Goal: Information Seeking & Learning: Learn about a topic

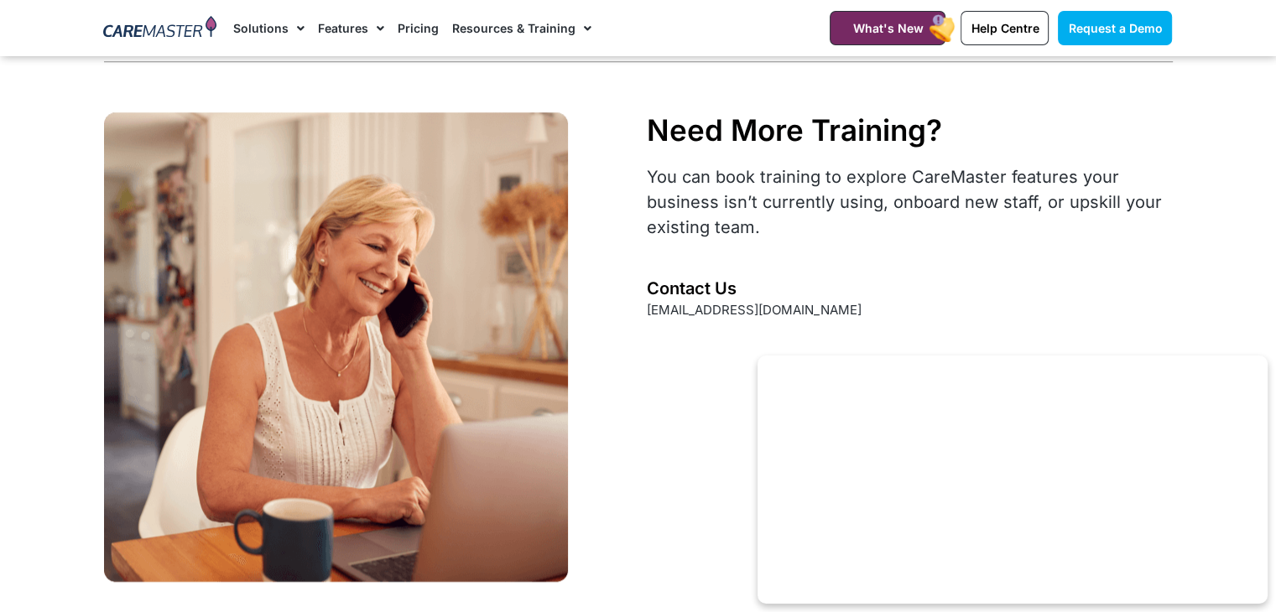
scroll to position [1206, 0]
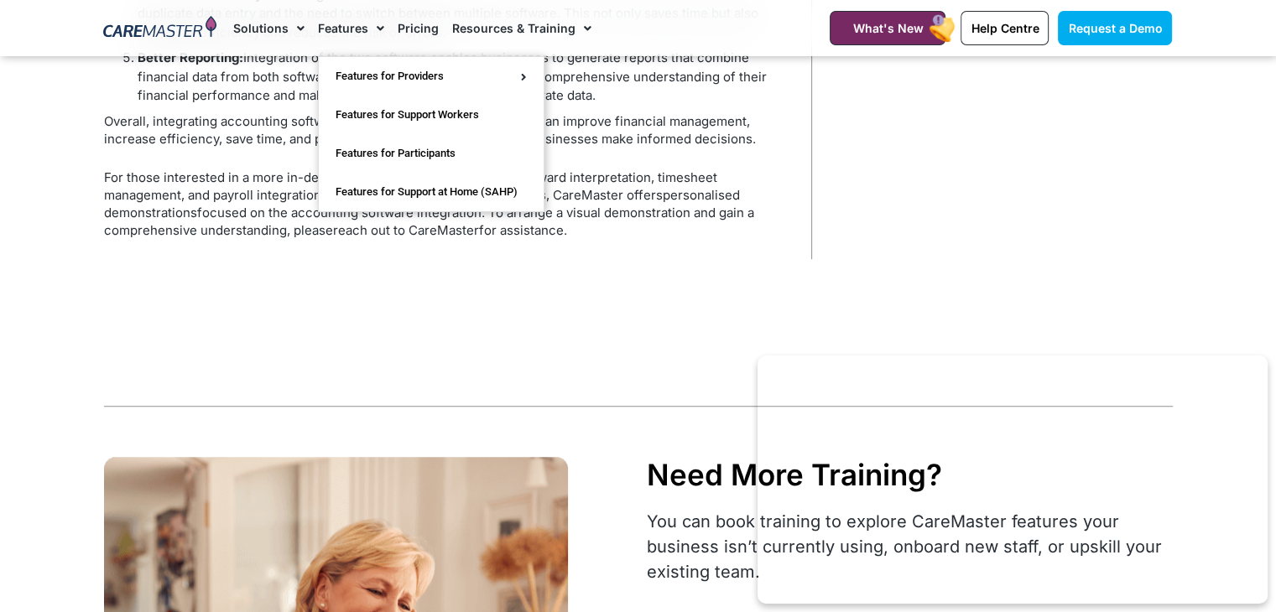
click at [377, 30] on span "Menu" at bounding box center [376, 28] width 16 height 29
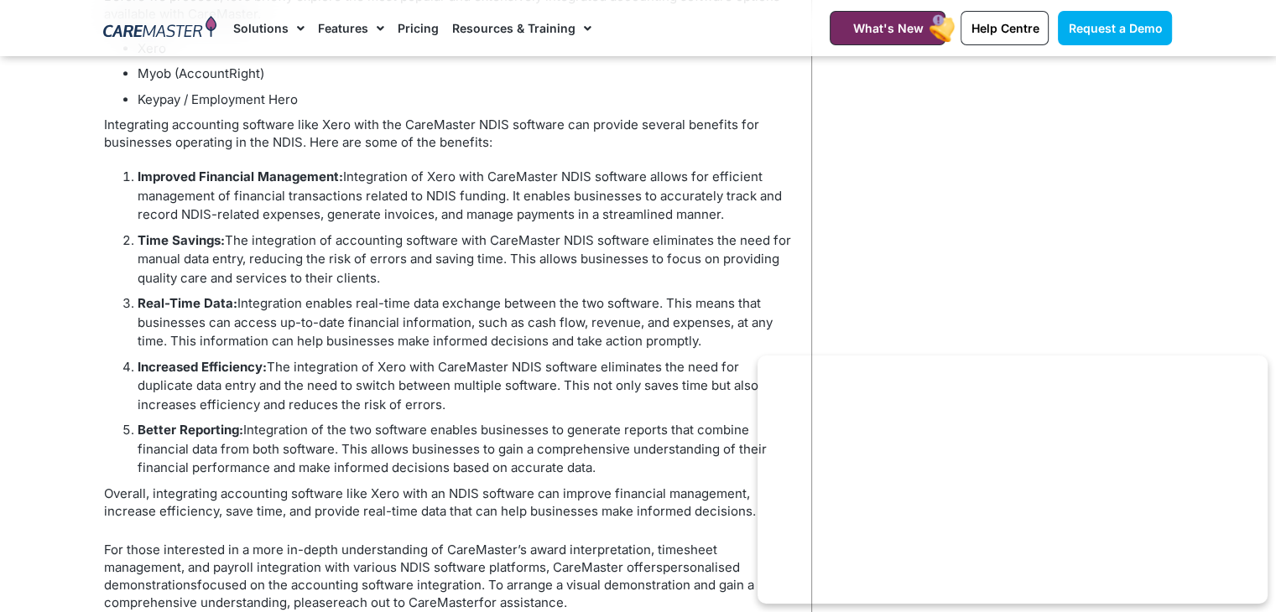
scroll to position [1006, 0]
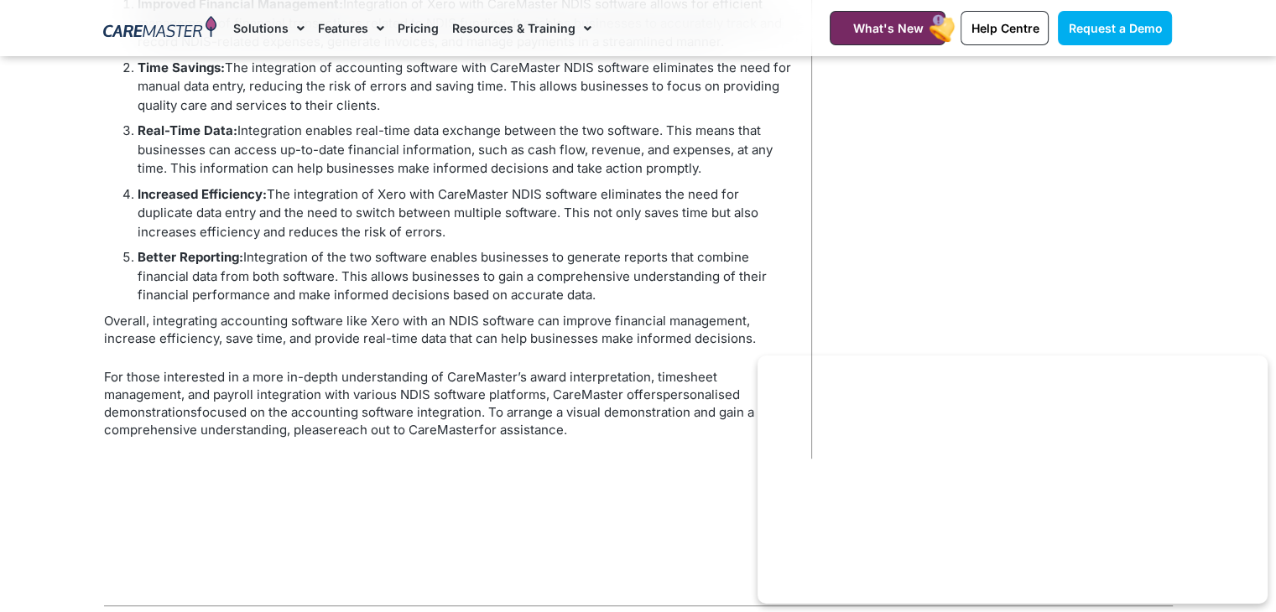
click at [376, 29] on span "Menu" at bounding box center [376, 28] width 16 height 29
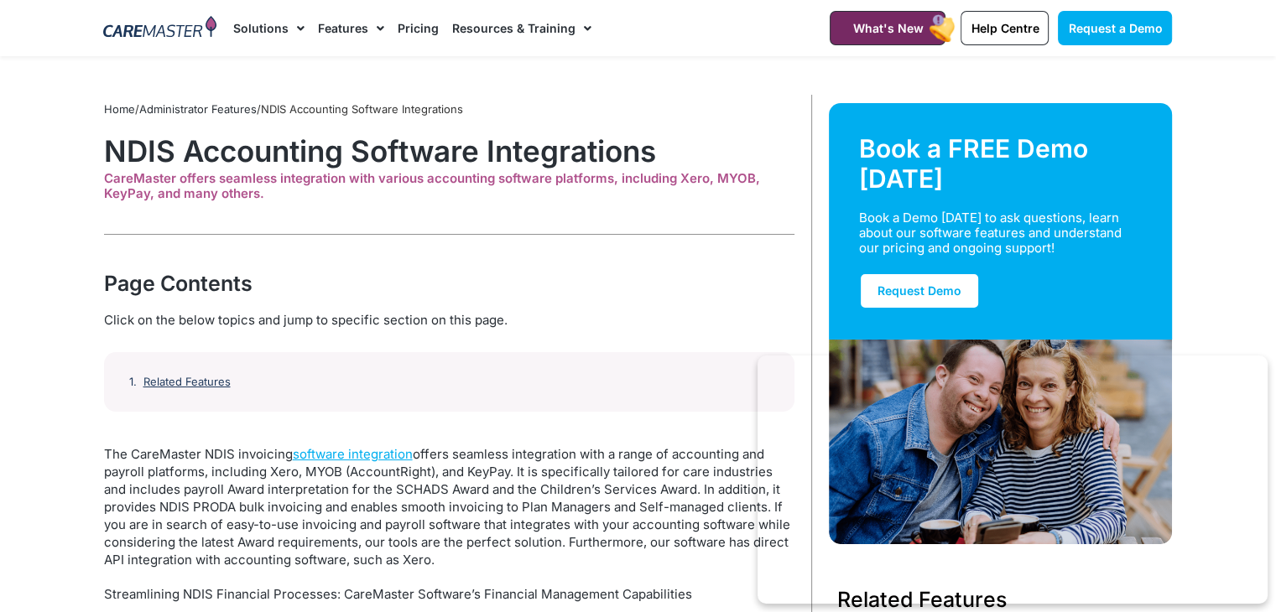
scroll to position [0, 0]
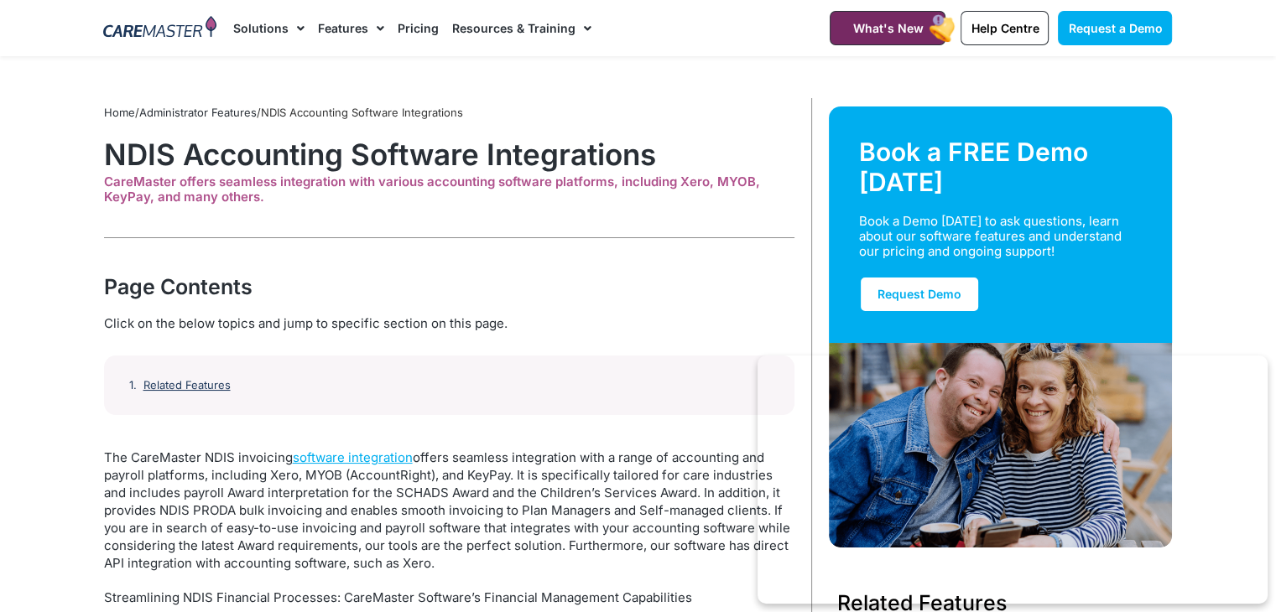
click at [376, 29] on span "Menu" at bounding box center [376, 28] width 16 height 29
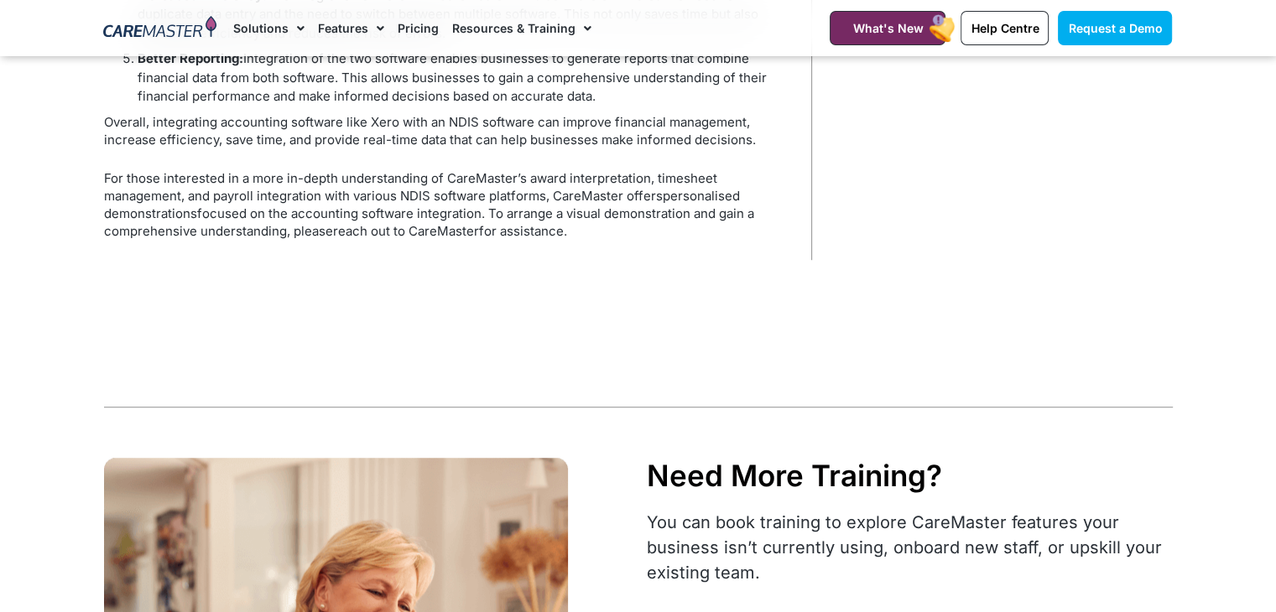
scroll to position [1206, 0]
